Goal: Information Seeking & Learning: Check status

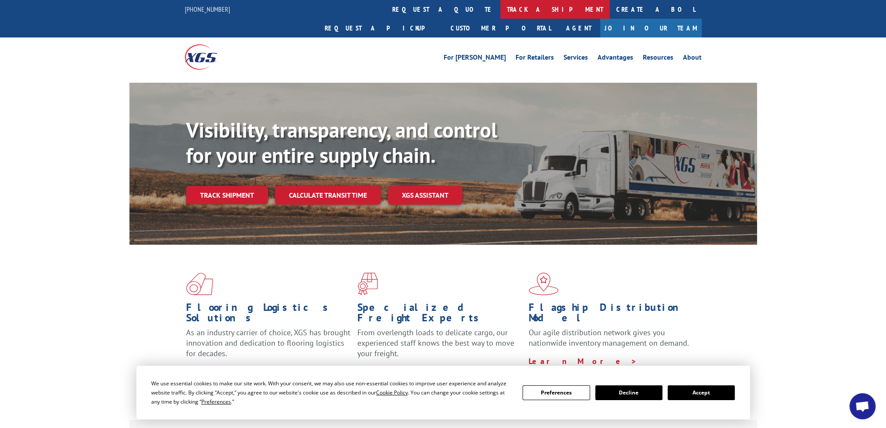
click at [500, 12] on link "track a shipment" at bounding box center [554, 9] width 109 height 19
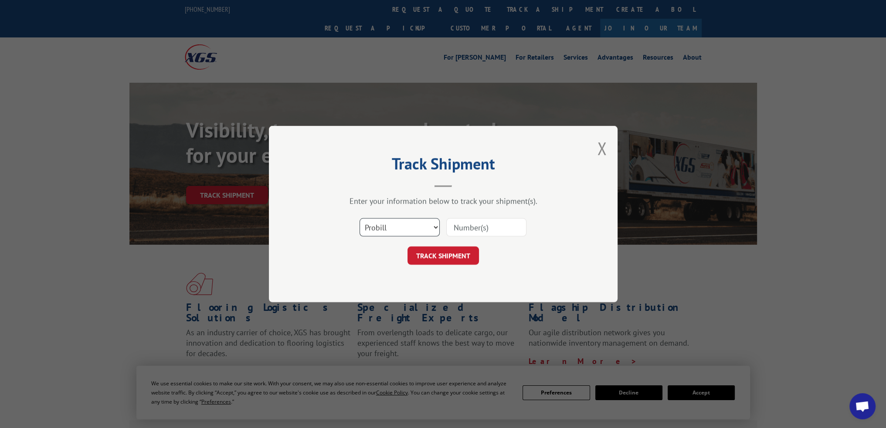
click at [425, 225] on select "Select category... Probill BOL PO" at bounding box center [400, 227] width 80 height 18
select select "po"
click at [360, 218] on select "Select category... Probill BOL PO" at bounding box center [400, 227] width 80 height 18
paste input "46546829"
type input "46546829"
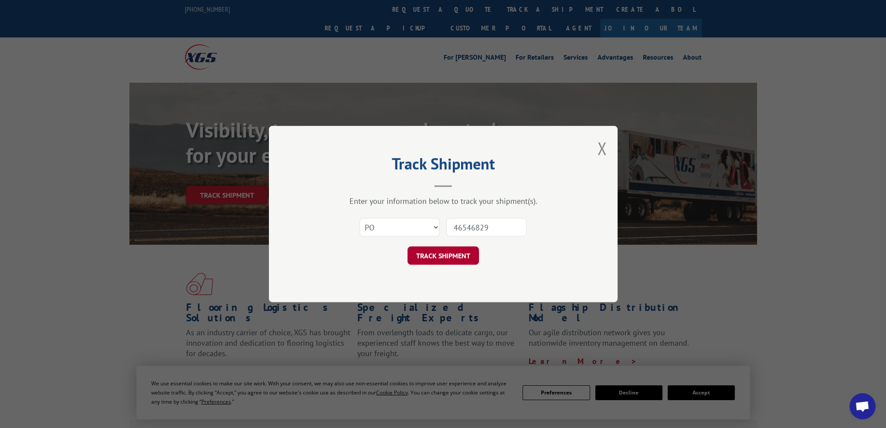
click at [446, 254] on button "TRACK SHIPMENT" at bounding box center [443, 256] width 71 height 18
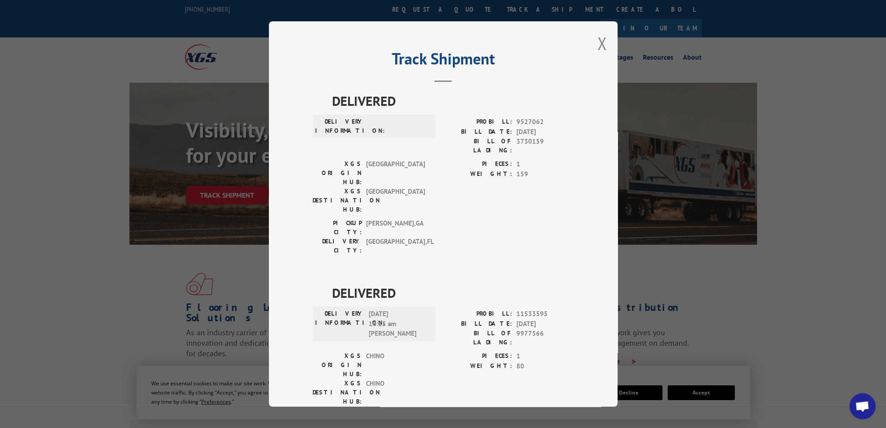
scroll to position [4, 0]
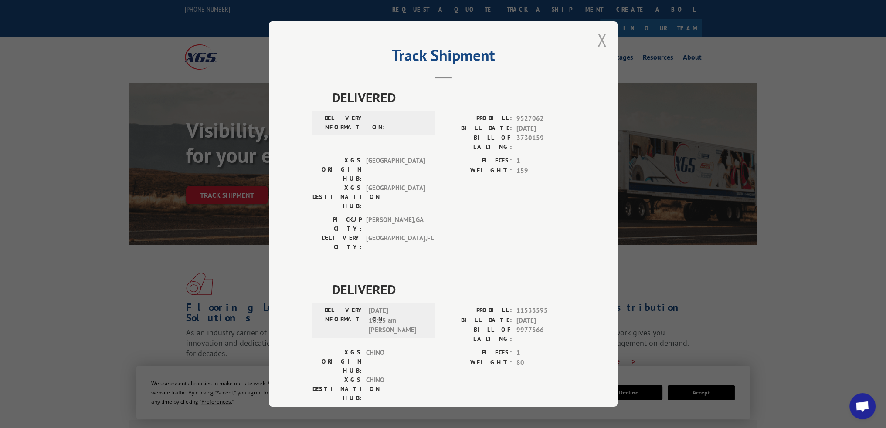
click at [597, 41] on button "Close modal" at bounding box center [602, 39] width 10 height 23
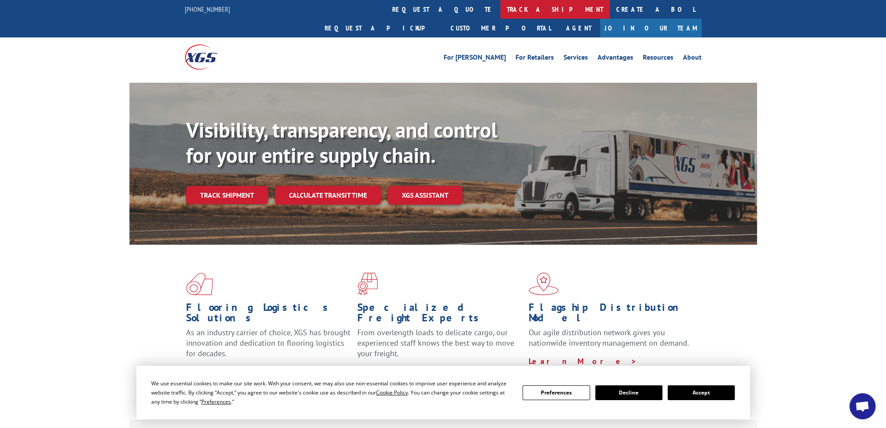
click at [500, 15] on link "track a shipment" at bounding box center [554, 9] width 109 height 19
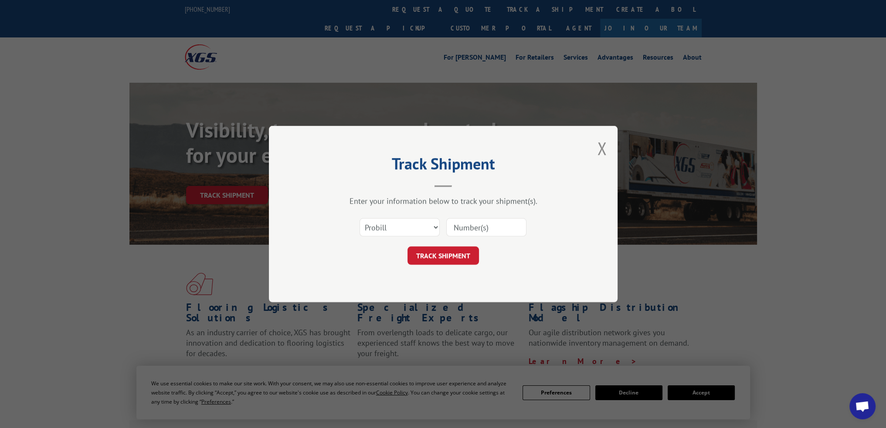
scroll to position [0, 0]
click at [411, 233] on select "Select category... Probill BOL PO" at bounding box center [400, 227] width 80 height 18
select select "po"
click at [360, 218] on select "Select category... Probill BOL PO" at bounding box center [400, 227] width 80 height 18
click at [601, 148] on button "Close modal" at bounding box center [602, 148] width 10 height 23
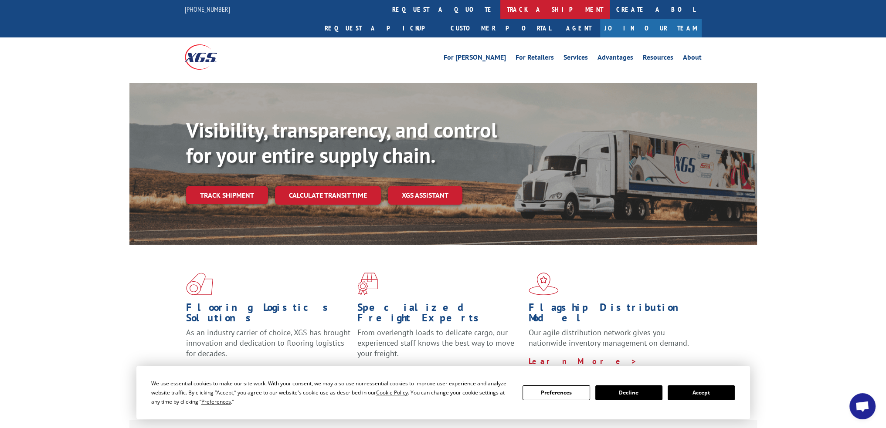
click at [500, 13] on link "track a shipment" at bounding box center [554, 9] width 109 height 19
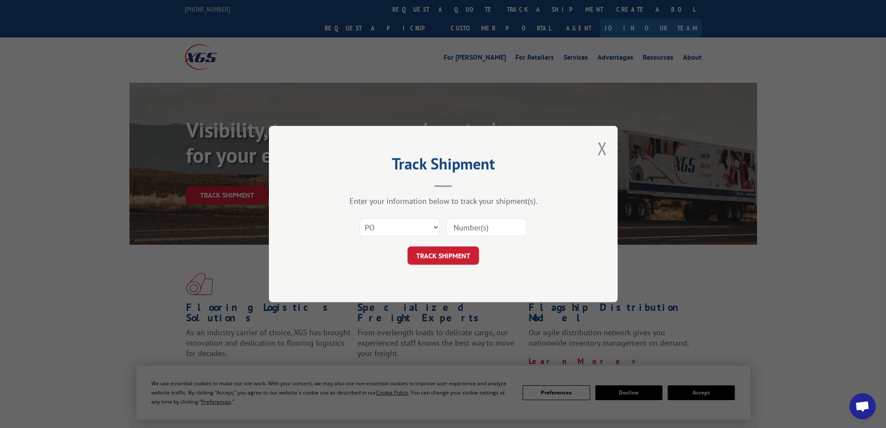
click at [467, 224] on input at bounding box center [486, 227] width 80 height 18
paste input "46546625"
type input "46546625"
click at [456, 258] on button "TRACK SHIPMENT" at bounding box center [443, 256] width 71 height 18
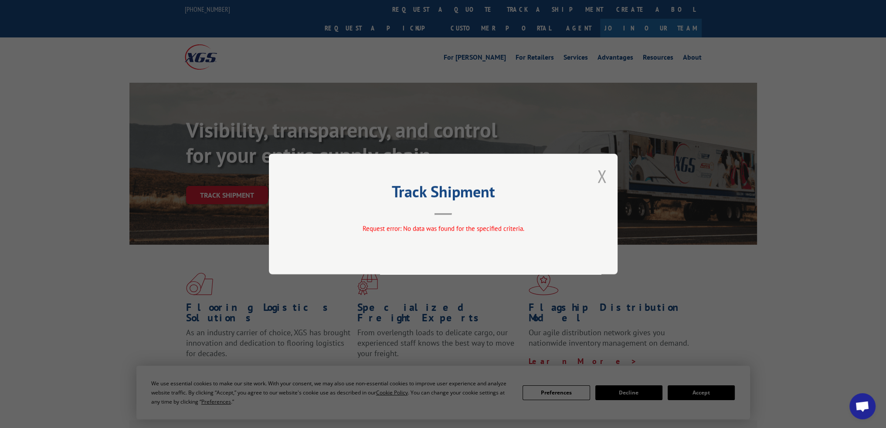
click at [604, 177] on button "Close modal" at bounding box center [602, 176] width 10 height 23
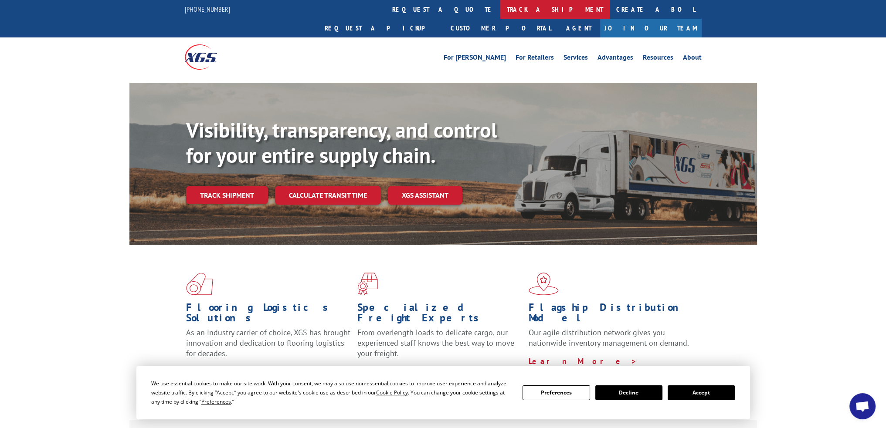
click at [500, 11] on link "track a shipment" at bounding box center [554, 9] width 109 height 19
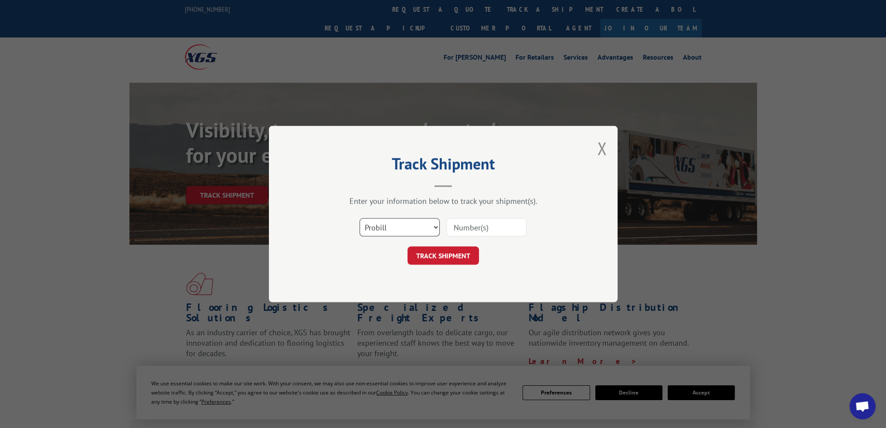
click at [437, 221] on select "Select category... Probill BOL PO" at bounding box center [400, 227] width 80 height 18
select select "po"
click at [360, 218] on select "Select category... Probill BOL PO" at bounding box center [400, 227] width 80 height 18
click at [474, 223] on input at bounding box center [486, 227] width 80 height 18
paste input "46546625"
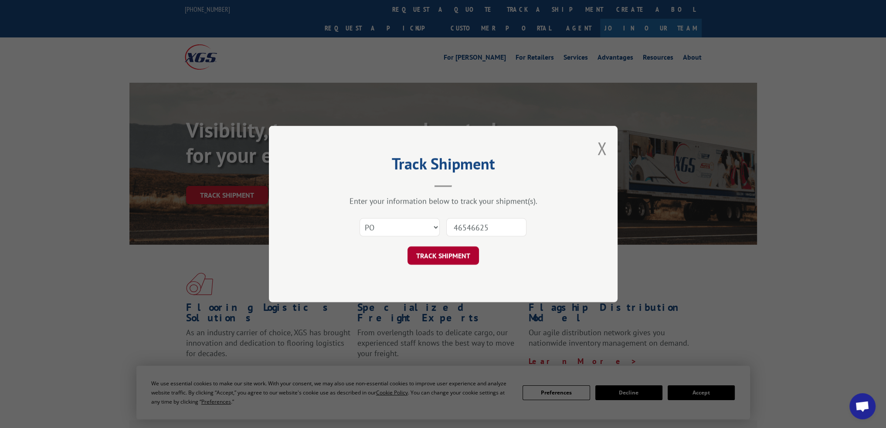
type input "46546625"
click at [448, 256] on button "TRACK SHIPMENT" at bounding box center [443, 256] width 71 height 18
